Goal: Task Accomplishment & Management: Manage account settings

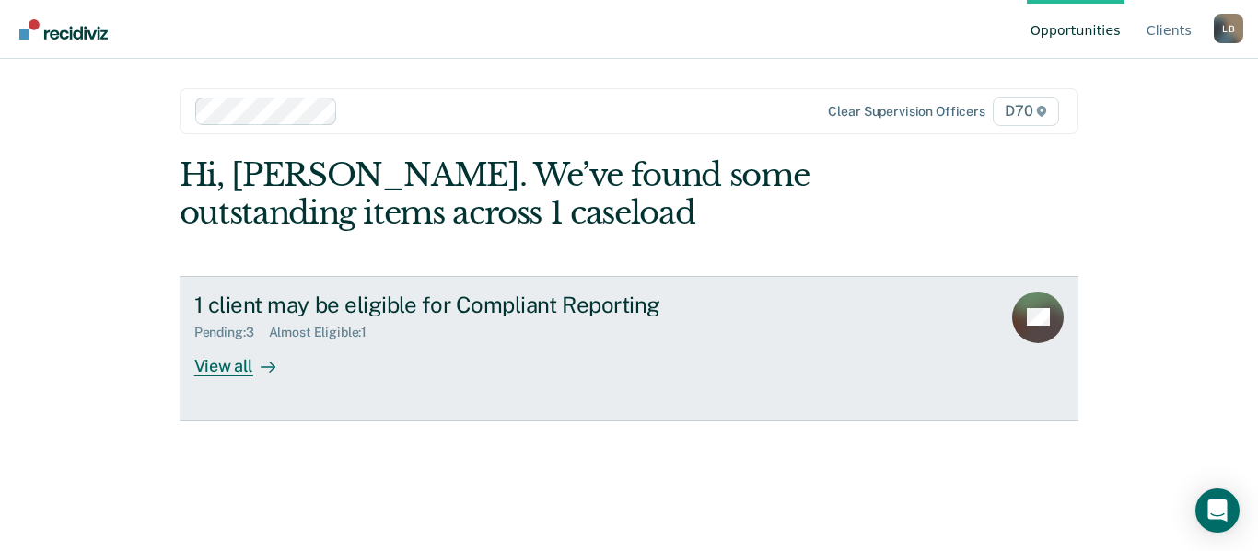
click at [214, 357] on div "View all" at bounding box center [245, 359] width 103 height 36
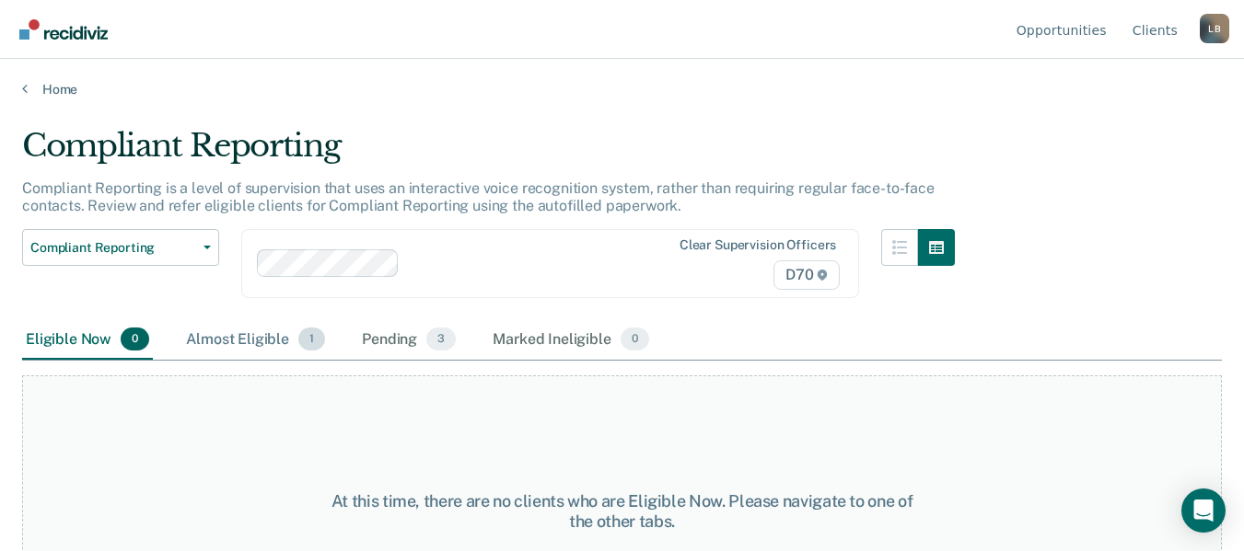
click at [267, 337] on div "Almost Eligible 1" at bounding box center [255, 340] width 146 height 41
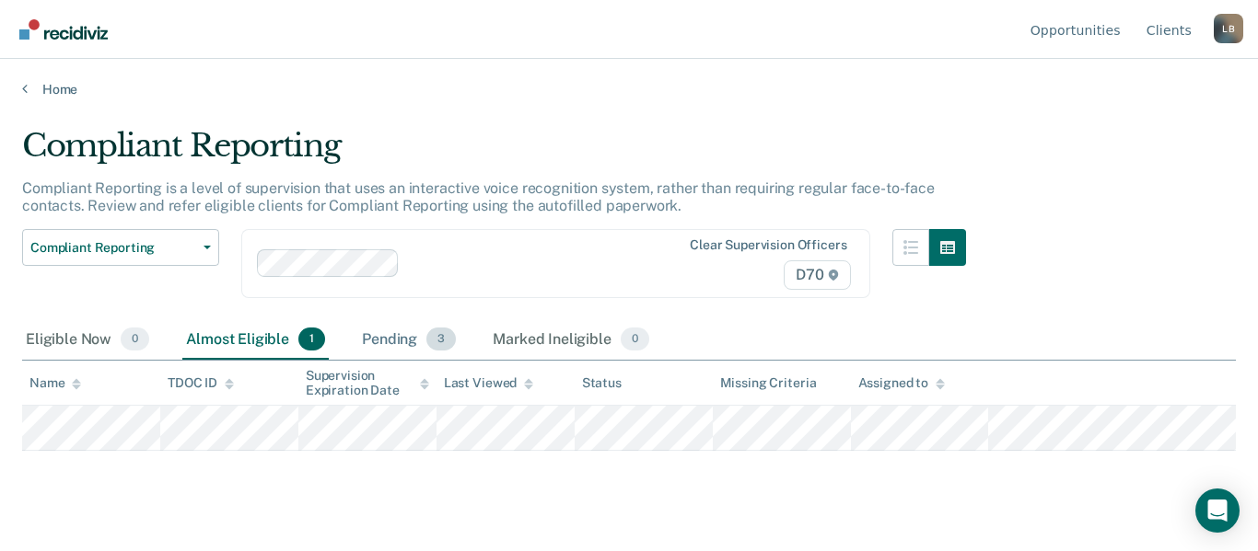
click at [395, 338] on div "Pending 3" at bounding box center [408, 340] width 101 height 41
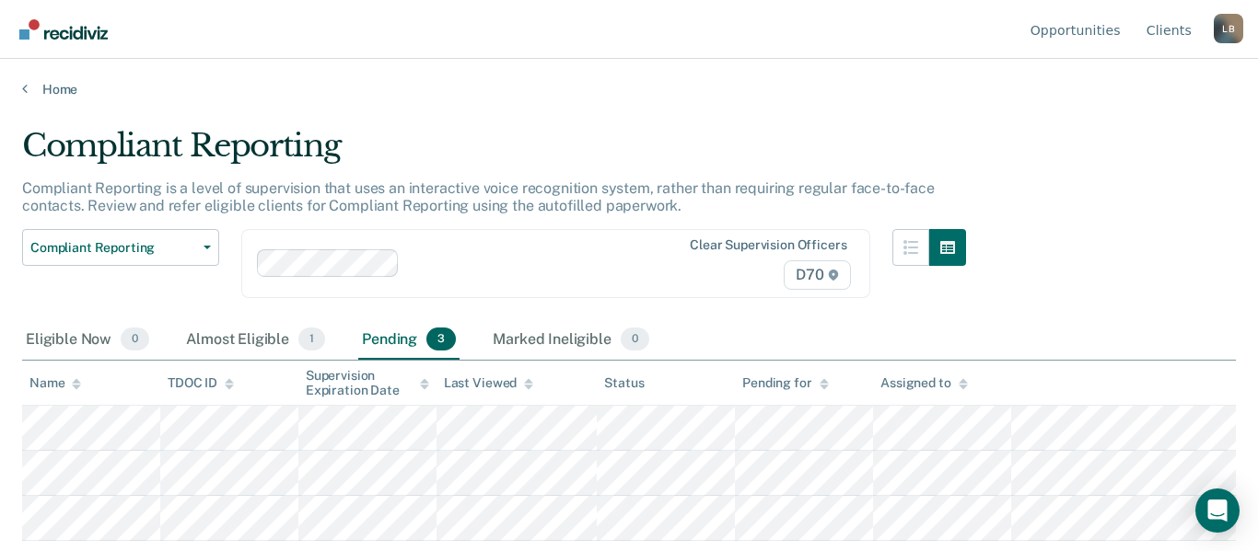
click at [1224, 32] on div "L B" at bounding box center [1227, 28] width 29 height 29
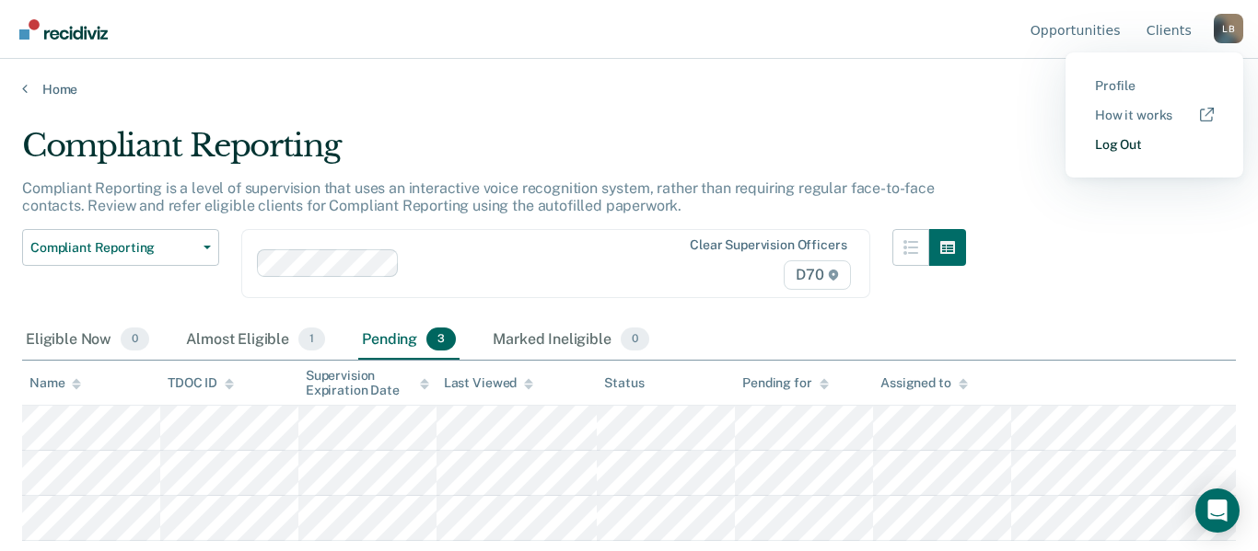
click at [1119, 146] on link "Log Out" at bounding box center [1154, 145] width 119 height 16
